Goal: Download file/media

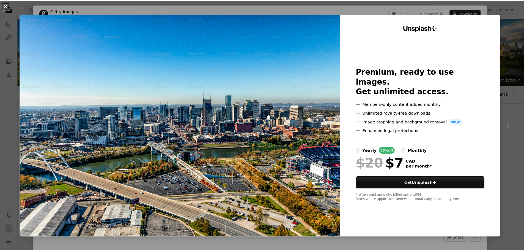
scroll to position [92, 0]
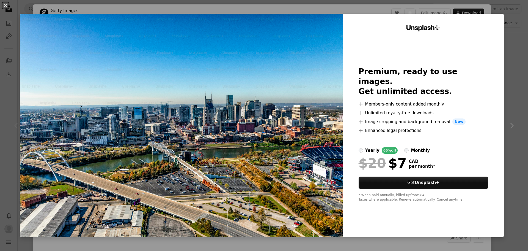
click at [507, 126] on div "An X shape Unsplash+ Premium, ready to use images. Get unlimited access. A plus…" at bounding box center [264, 125] width 528 height 251
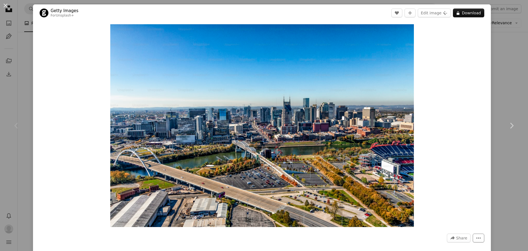
click at [476, 239] on icon "More Actions" at bounding box center [478, 237] width 5 height 5
click at [501, 207] on dialog "An X shape Chevron left Chevron right Getty Images For Unsplash+ A heart A plus…" at bounding box center [264, 125] width 528 height 251
click at [515, 71] on div "An X shape Chevron left Chevron right Getty Images For Unsplash+ A heart A plus…" at bounding box center [264, 125] width 528 height 251
